Goal: Contribute content: Contribute content

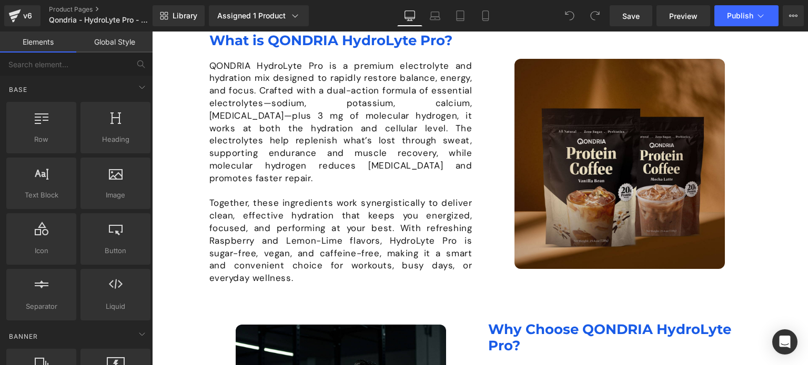
scroll to position [679, 0]
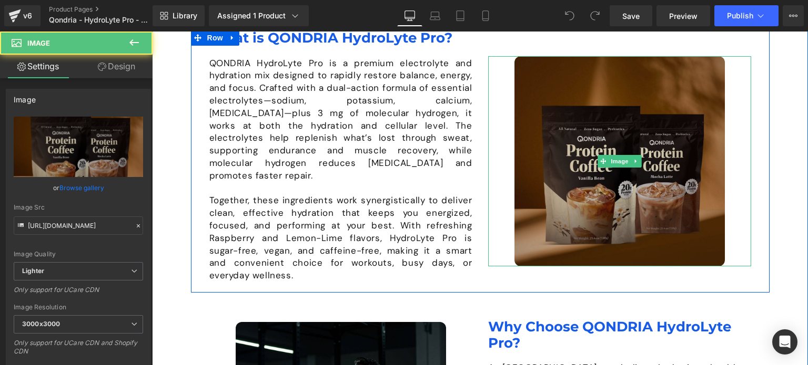
click at [575, 141] on img at bounding box center [619, 161] width 210 height 210
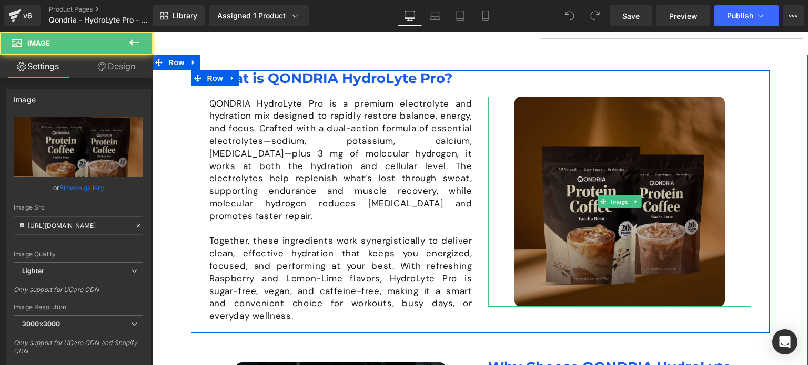
scroll to position [635, 0]
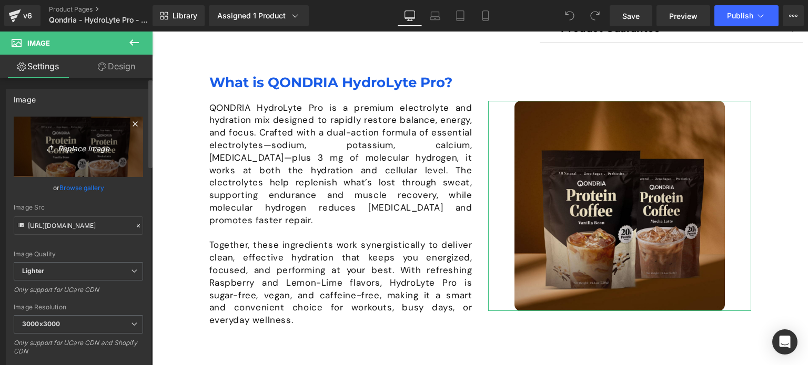
click at [94, 133] on link "Replace Image" at bounding box center [78, 147] width 129 height 60
type input "C:\fakepath\Why-Qondria-Hydrolyte-Pro.jpg"
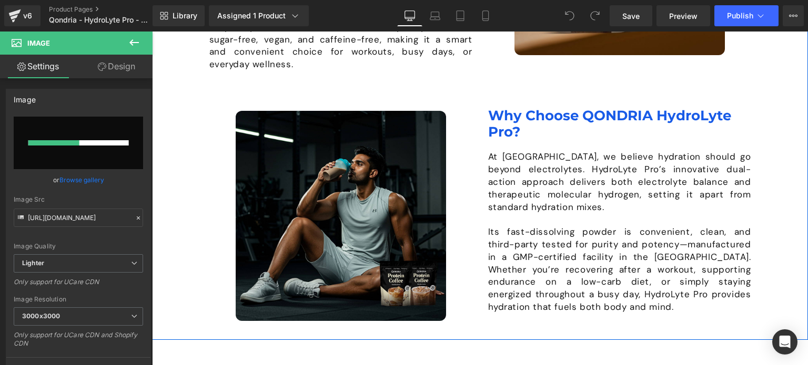
scroll to position [727, 0]
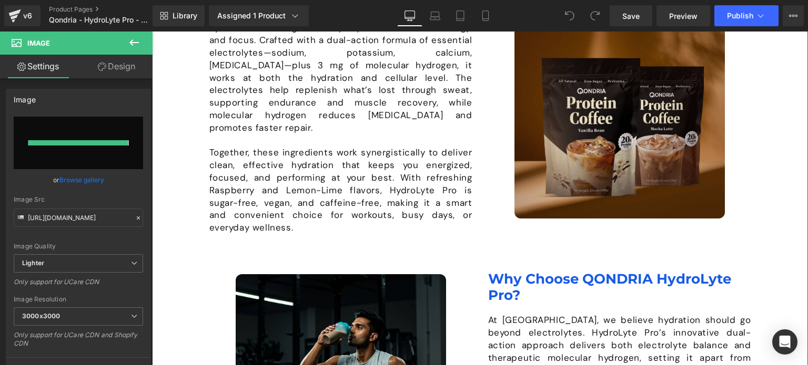
type input "[URL][DOMAIN_NAME]"
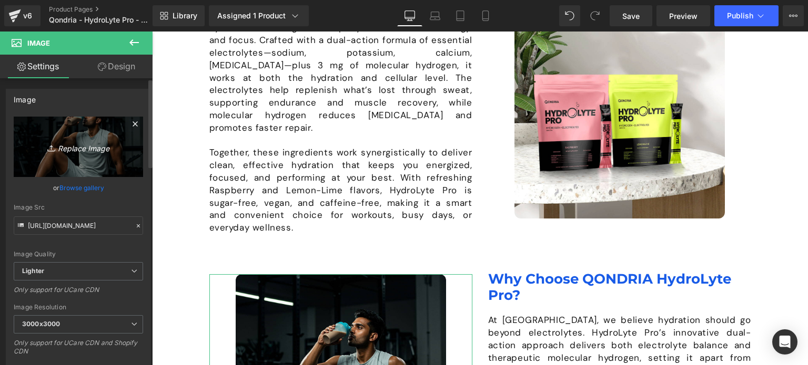
click at [76, 139] on link "Replace Image" at bounding box center [78, 147] width 129 height 60
type input "C:\fakepath\Why-Choose-Hydrolyte-Pro.jpg"
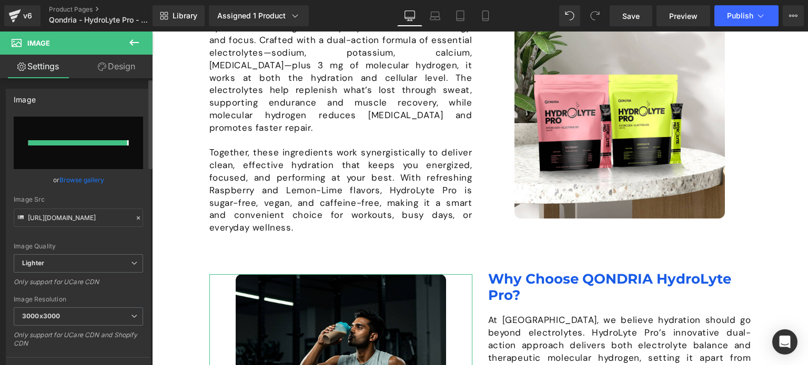
type input "[URL][DOMAIN_NAME]"
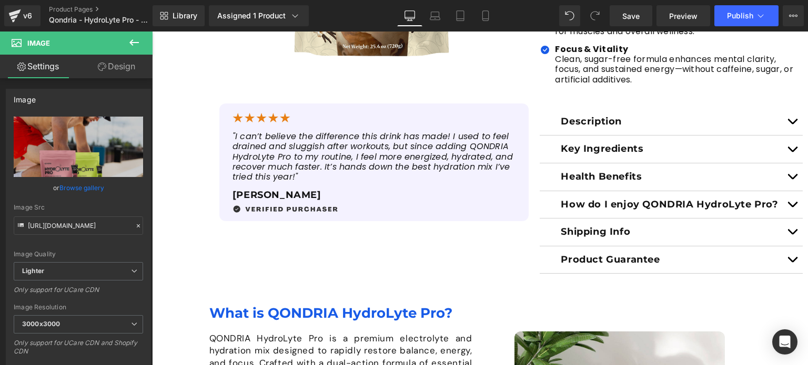
scroll to position [0, 0]
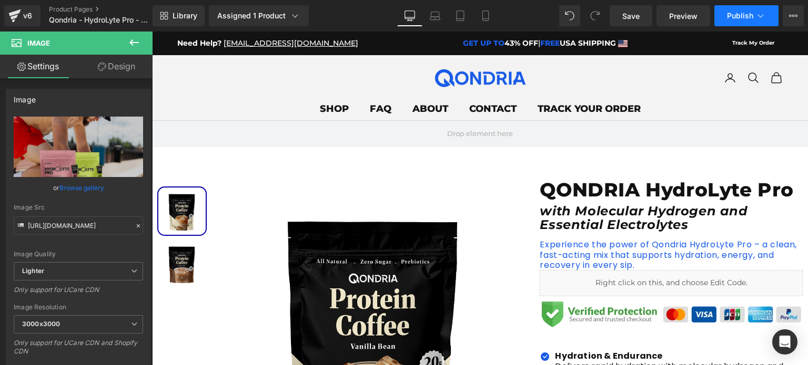
click at [741, 13] on span "Publish" at bounding box center [740, 16] width 26 height 8
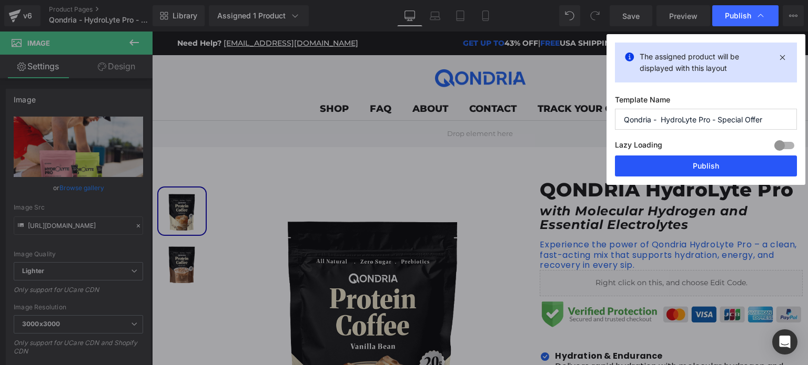
click at [0, 0] on button "Publish" at bounding box center [0, 0] width 0 height 0
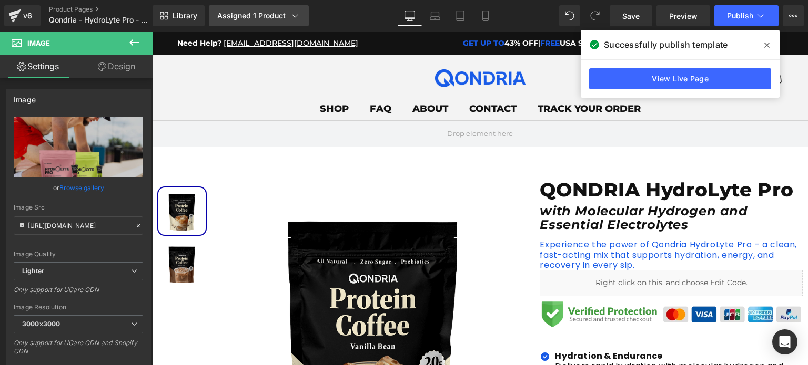
click at [291, 16] on icon at bounding box center [295, 16] width 11 height 11
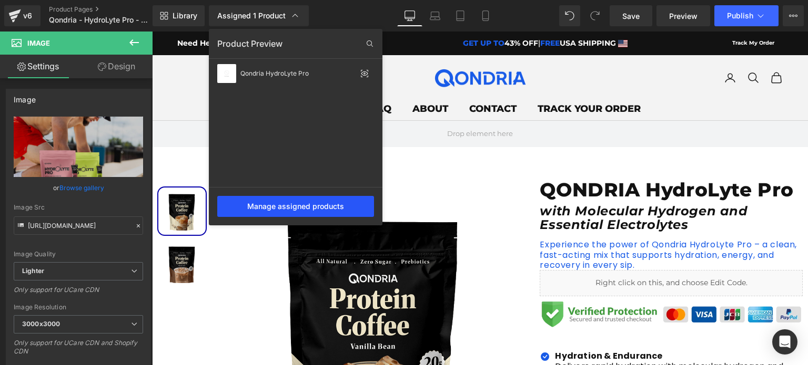
click at [284, 199] on div "Manage assigned products" at bounding box center [295, 206] width 157 height 21
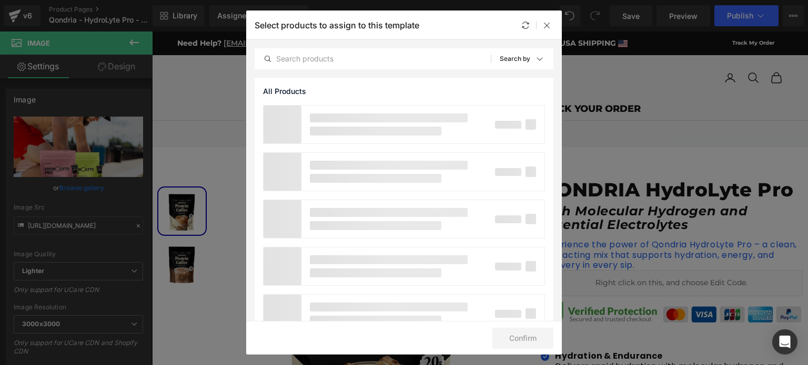
click at [0, 0] on div at bounding box center [0, 0] width 0 height 0
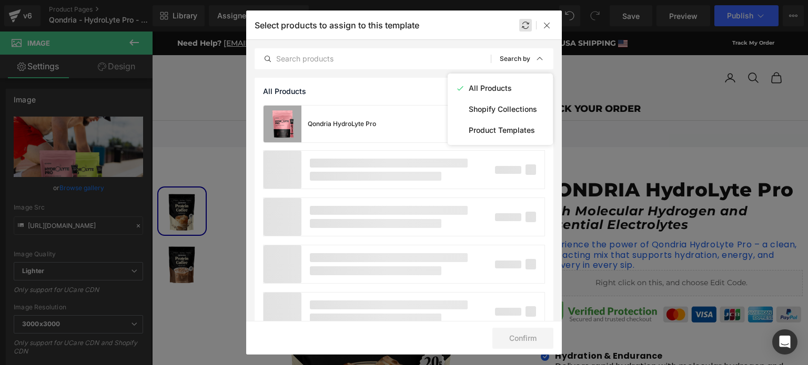
click at [0, 0] on div at bounding box center [0, 0] width 0 height 0
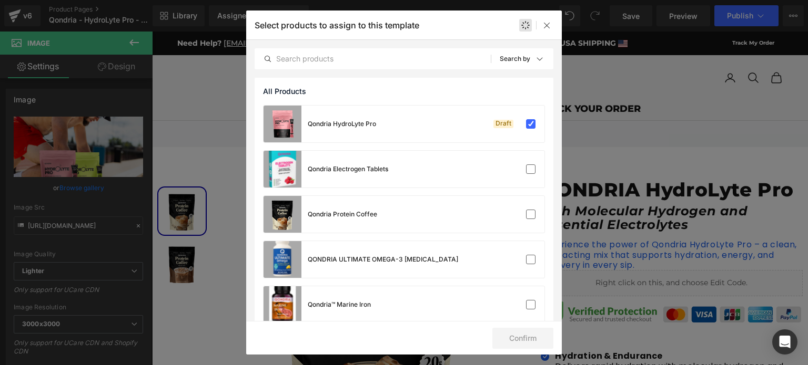
click at [0, 0] on div at bounding box center [0, 0] width 0 height 0
click at [0, 0] on img at bounding box center [0, 0] width 0 height 0
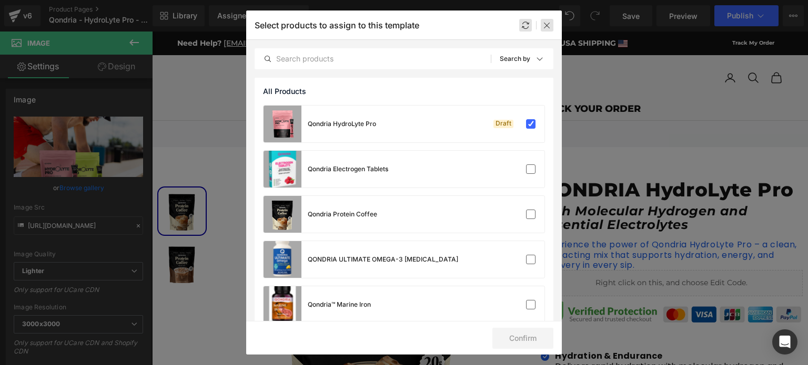
click at [0, 0] on icon at bounding box center [0, 0] width 0 height 0
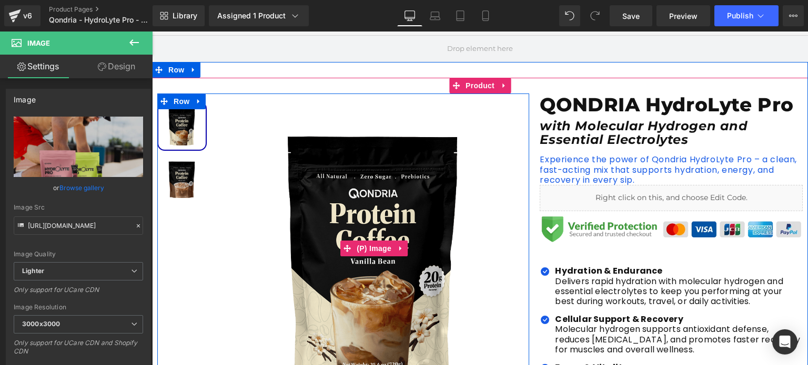
scroll to position [96, 0]
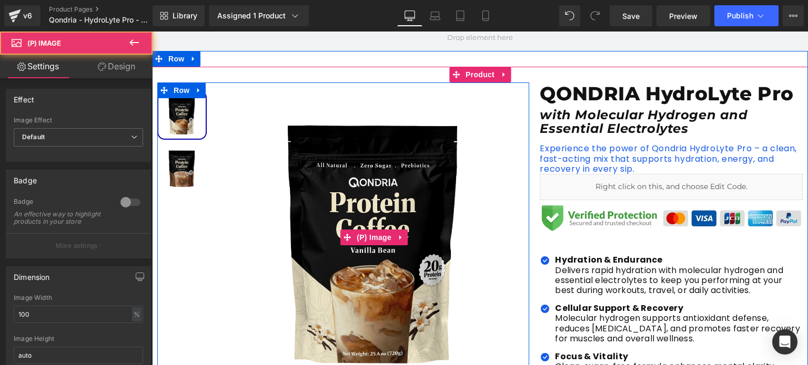
click at [382, 159] on img at bounding box center [374, 238] width 310 height 310
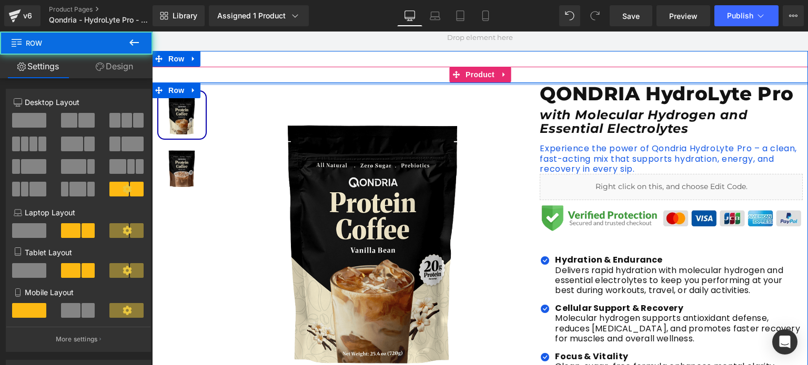
click at [472, 83] on div at bounding box center [480, 84] width 656 height 3
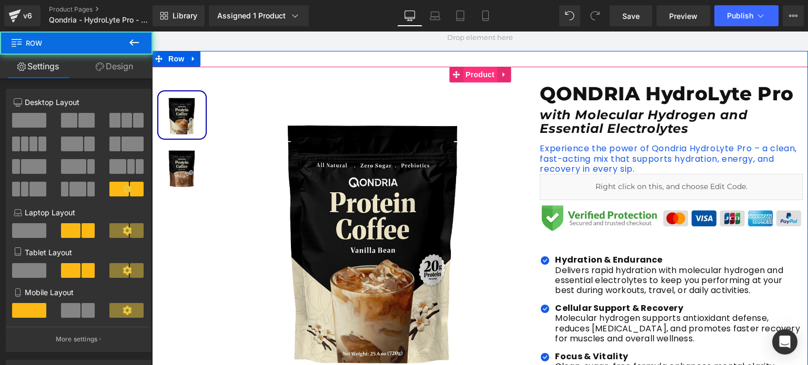
click at [477, 74] on span "Product" at bounding box center [480, 75] width 34 height 16
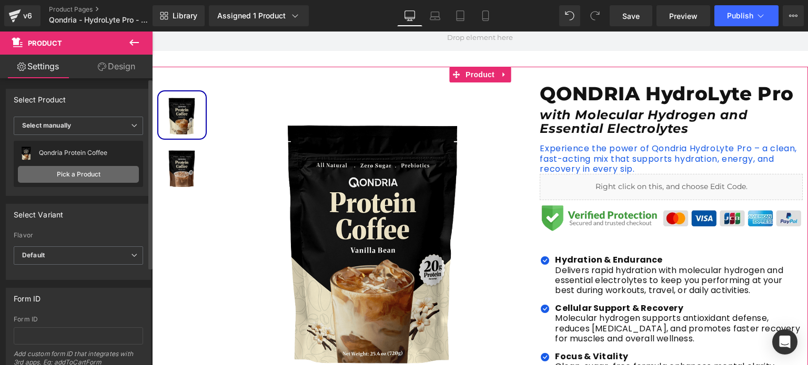
click at [102, 176] on link "Pick a Product" at bounding box center [78, 174] width 121 height 17
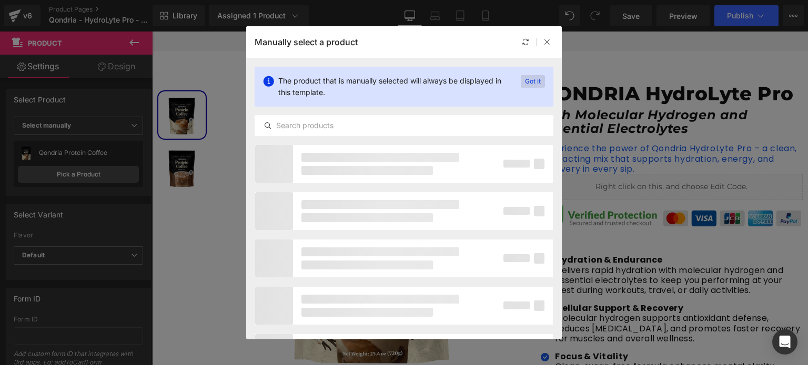
click at [0, 0] on p "Got it" at bounding box center [0, 0] width 0 height 0
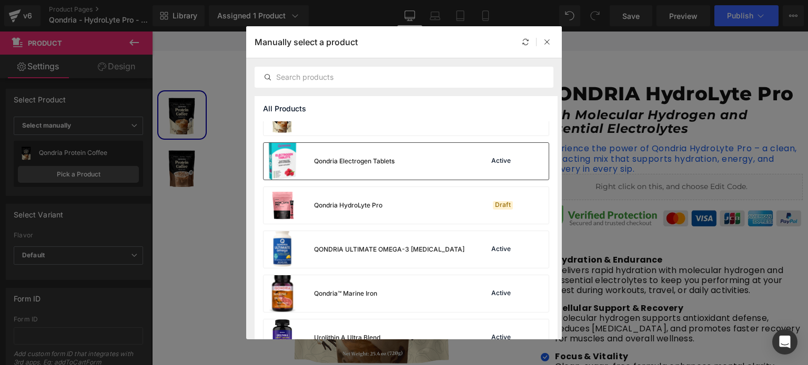
scroll to position [24, 0]
click at [0, 0] on div "Qondria HydroLyte Pro Draft" at bounding box center [0, 0] width 0 height 0
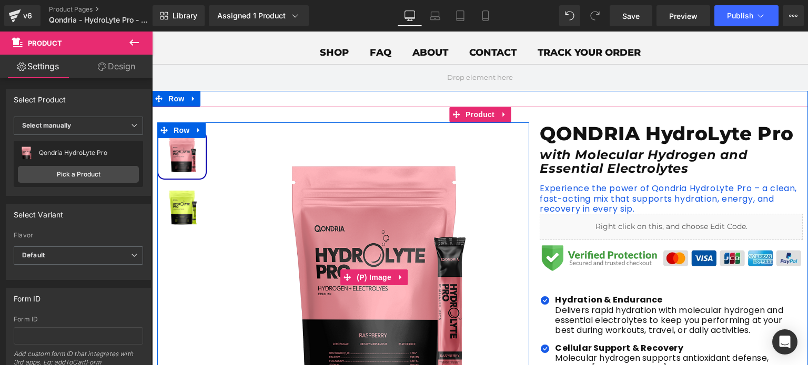
scroll to position [0, 0]
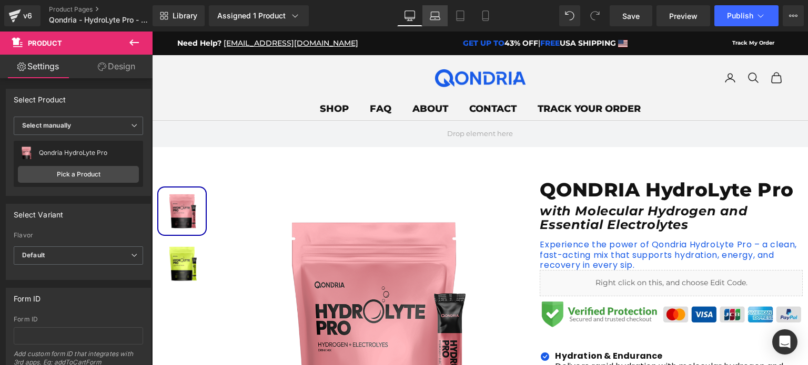
click at [440, 17] on icon at bounding box center [435, 18] width 10 height 3
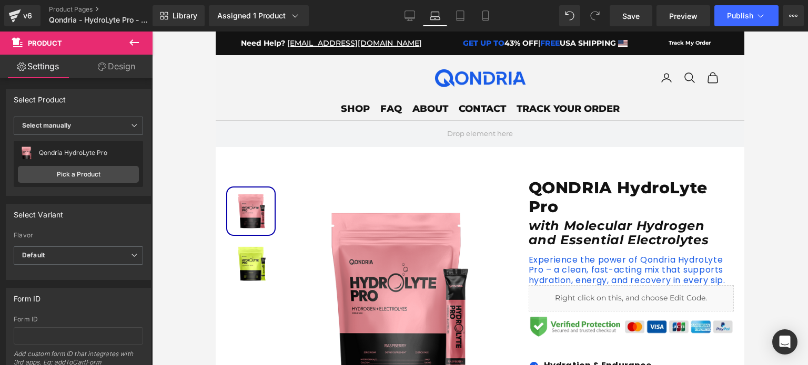
scroll to position [18, 0]
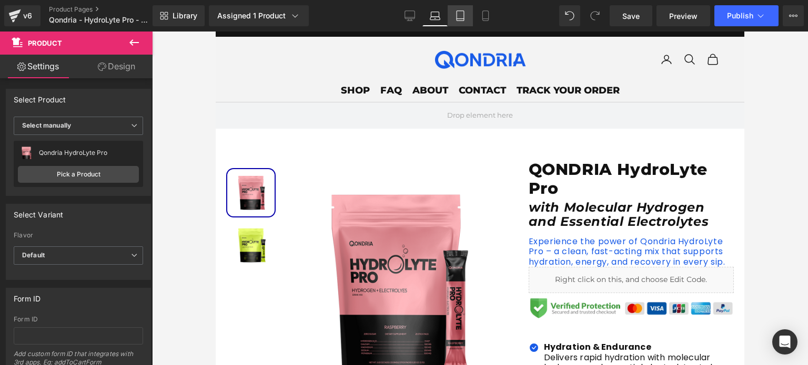
click at [459, 14] on icon at bounding box center [460, 16] width 11 height 11
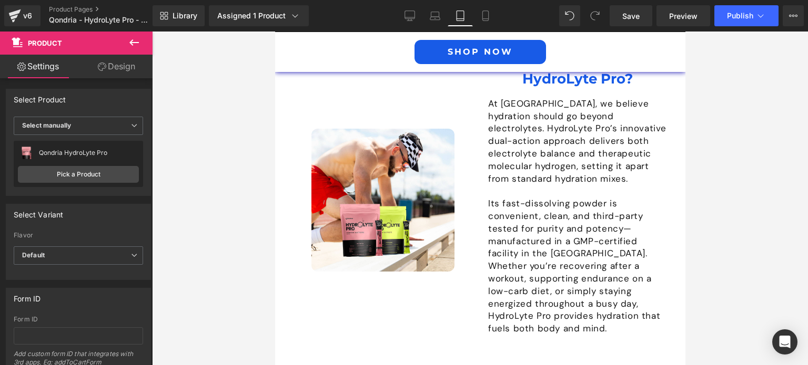
scroll to position [1149, 0]
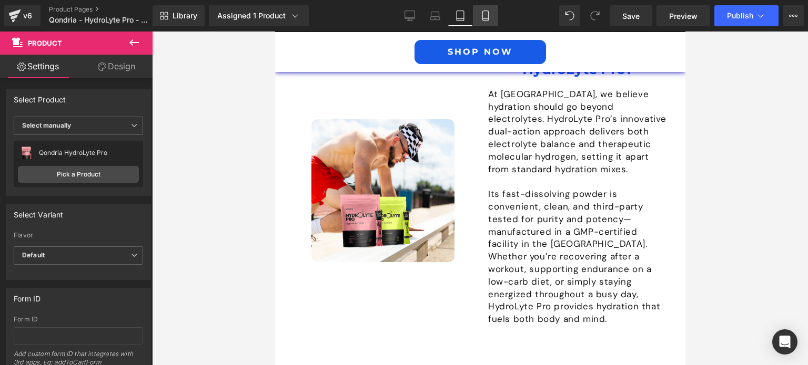
click at [480, 7] on link "Mobile" at bounding box center [485, 15] width 25 height 21
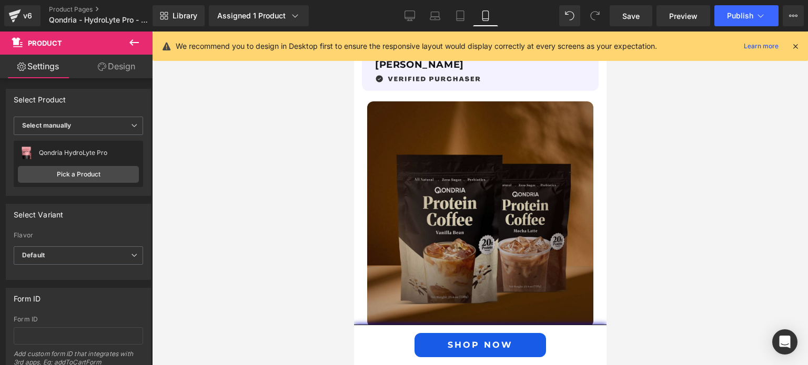
scroll to position [979, 0]
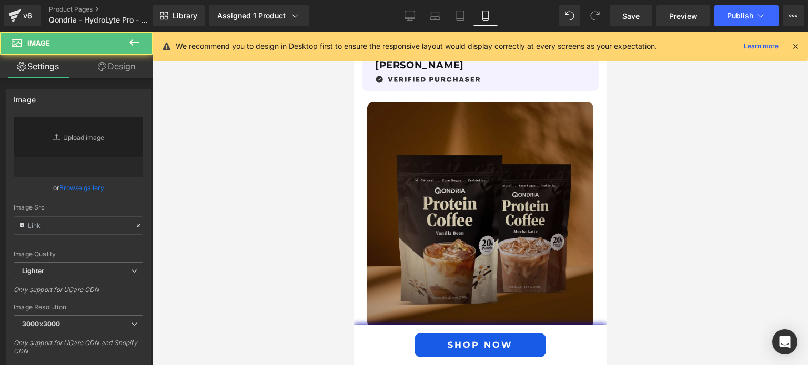
type input "[URL][DOMAIN_NAME]"
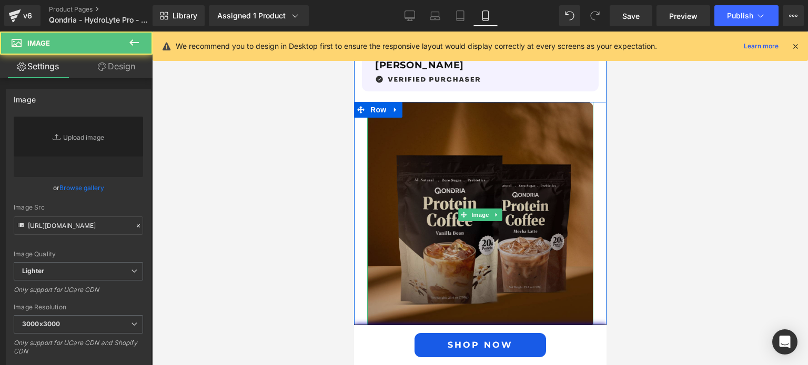
click at [483, 169] on img at bounding box center [479, 215] width 226 height 226
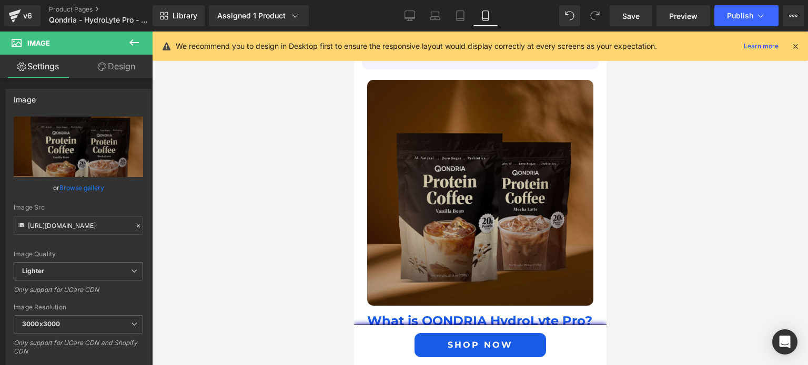
scroll to position [999, 0]
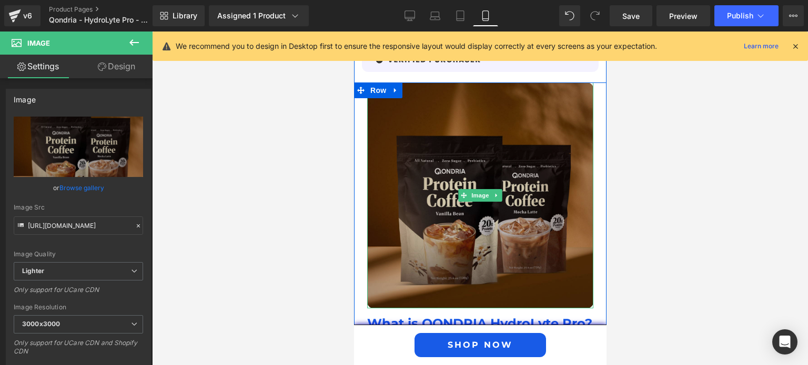
click at [466, 174] on img at bounding box center [479, 196] width 226 height 226
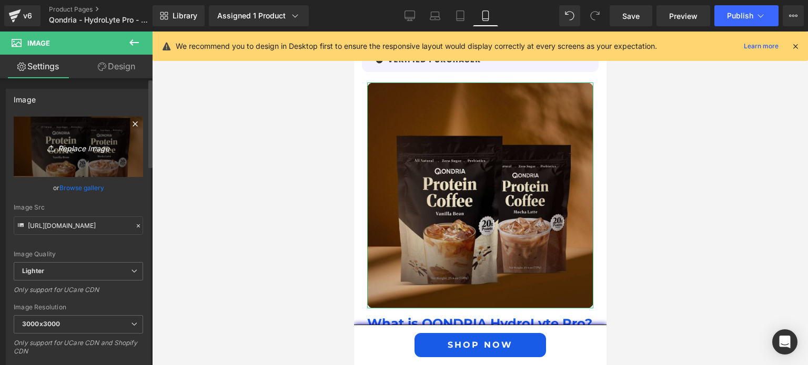
click at [93, 145] on icon "Replace Image" at bounding box center [78, 146] width 84 height 13
type input "C:\fakepath\Why-Qondria-Hydrolyte-Pro.jpg"
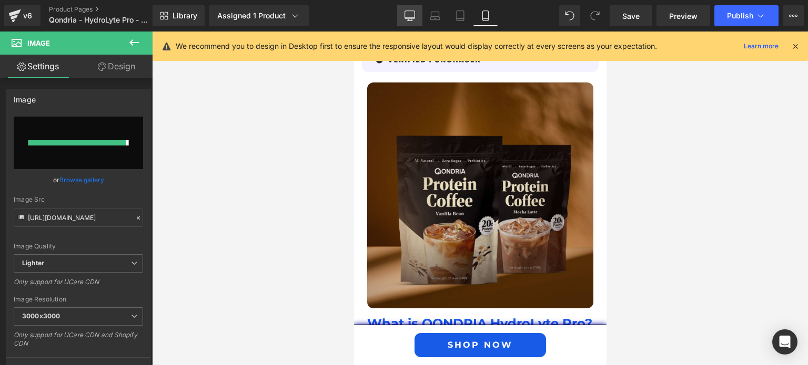
type input "[URL][DOMAIN_NAME]"
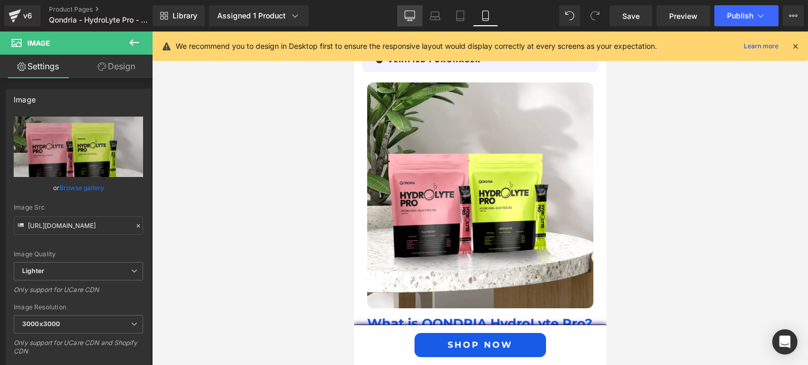
click at [416, 16] on link "Desktop" at bounding box center [409, 15] width 25 height 21
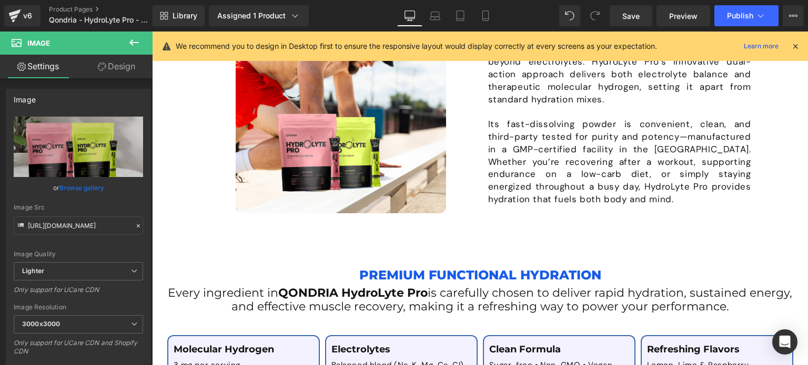
scroll to position [0, 0]
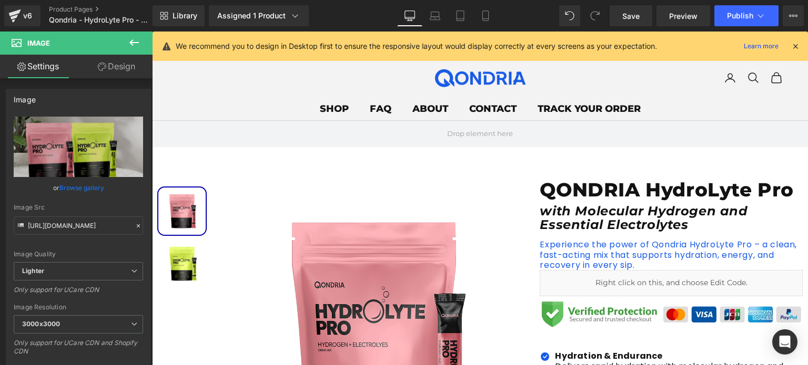
click at [797, 45] on icon at bounding box center [794, 46] width 9 height 9
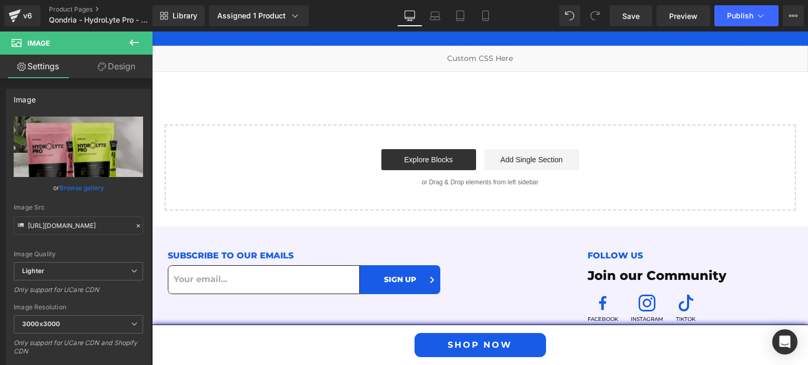
scroll to position [2765, 0]
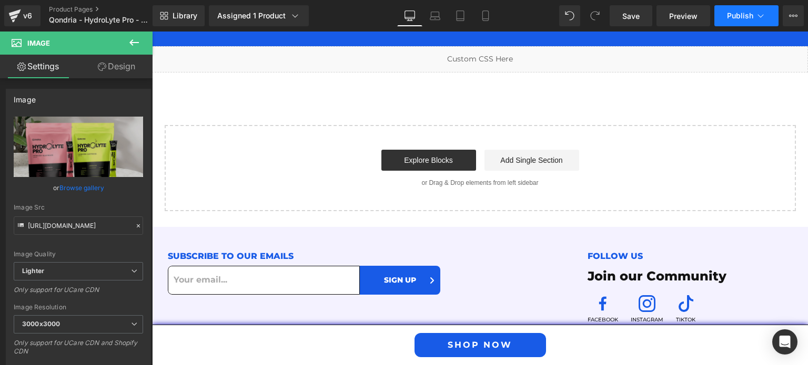
click at [736, 12] on span "Publish" at bounding box center [740, 16] width 26 height 8
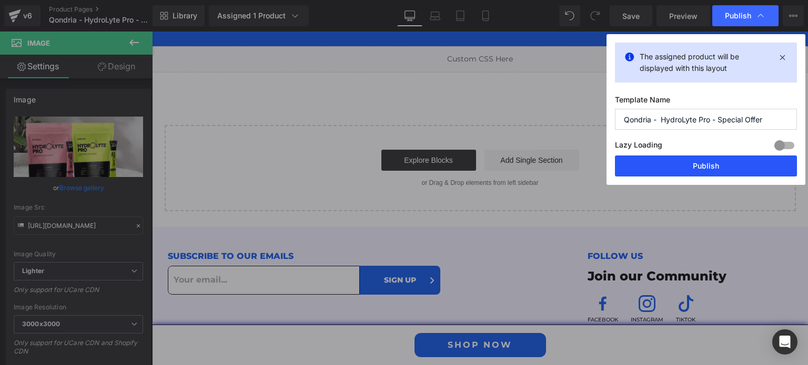
click at [0, 0] on button "Publish" at bounding box center [0, 0] width 0 height 0
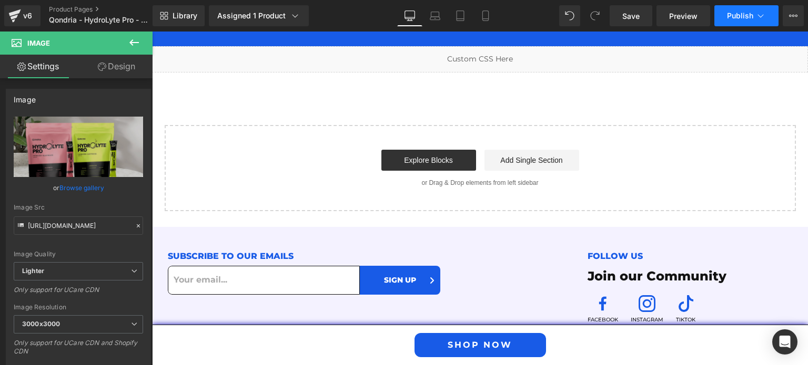
click at [728, 14] on span "Publish" at bounding box center [740, 16] width 26 height 8
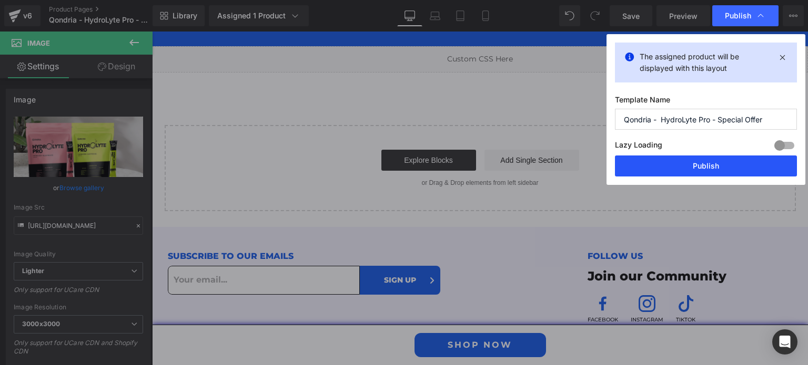
click at [0, 0] on button "Publish" at bounding box center [0, 0] width 0 height 0
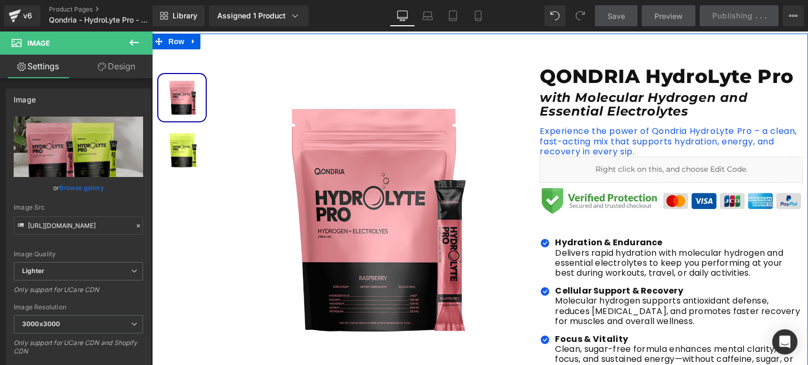
scroll to position [0, 0]
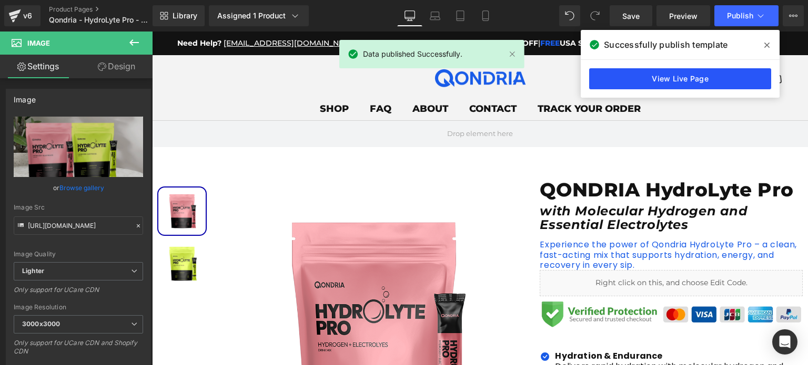
click at [0, 0] on link "View Live Page" at bounding box center [0, 0] width 0 height 0
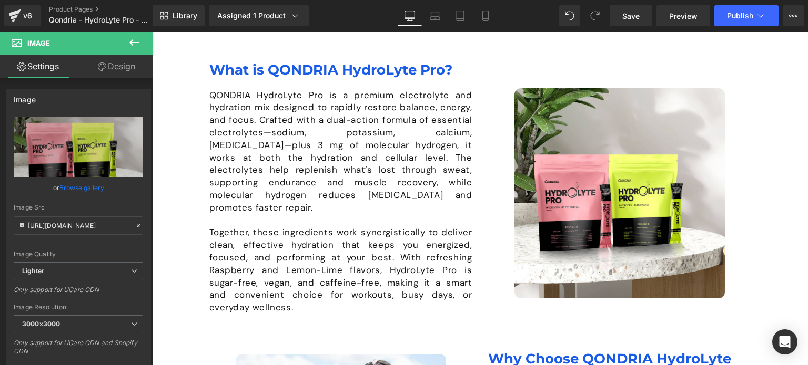
scroll to position [648, 0]
click at [734, 16] on span "Publish" at bounding box center [740, 16] width 26 height 8
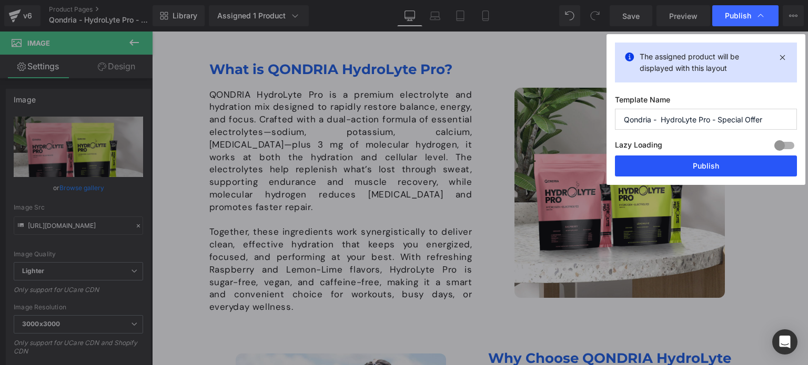
drag, startPoint x: 698, startPoint y: 168, endPoint x: 304, endPoint y: 54, distance: 410.7
click at [0, 0] on button "Publish" at bounding box center [0, 0] width 0 height 0
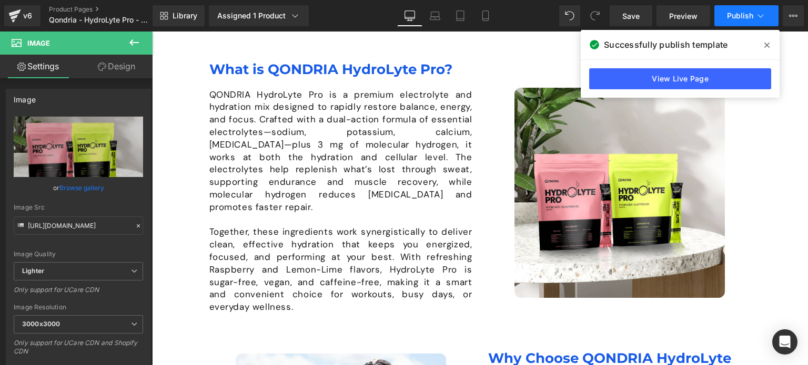
click at [750, 12] on span "Publish" at bounding box center [740, 16] width 26 height 8
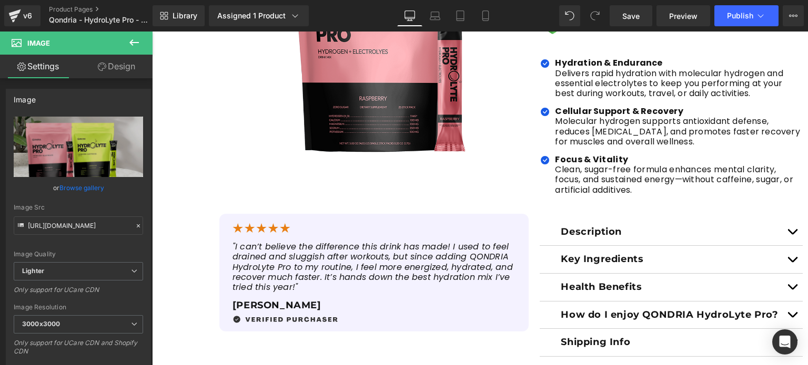
scroll to position [287, 0]
